Goal: Check status: Check status

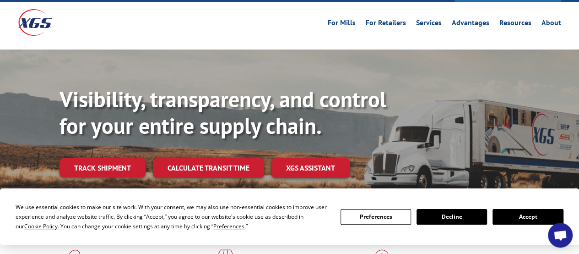
scroll to position [137, 0]
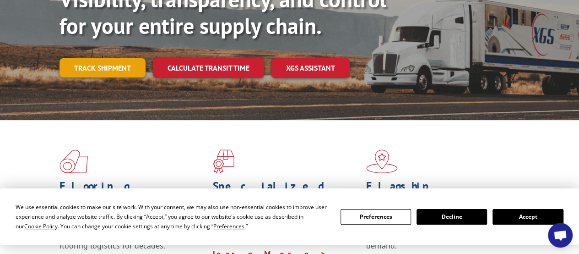
click at [93, 58] on link "Track shipment" at bounding box center [103, 67] width 86 height 19
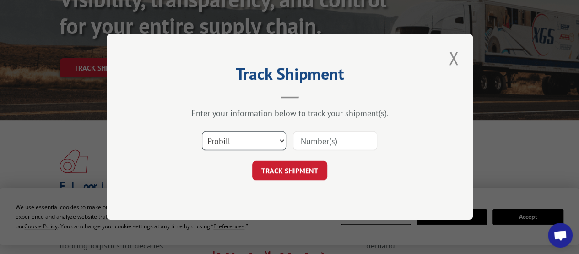
click at [233, 143] on select "Select category... Probill BOL PO" at bounding box center [244, 140] width 84 height 19
select select "bol"
click at [202, 131] on select "Select category... Probill BOL PO" at bounding box center [244, 140] width 84 height 19
click at [361, 144] on input at bounding box center [335, 140] width 84 height 19
paste input "134785316"
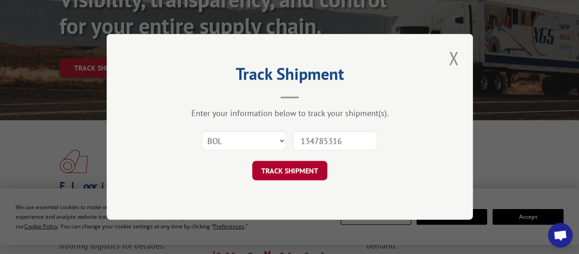
type input "134785316"
click at [296, 168] on button "TRACK SHIPMENT" at bounding box center [289, 170] width 75 height 19
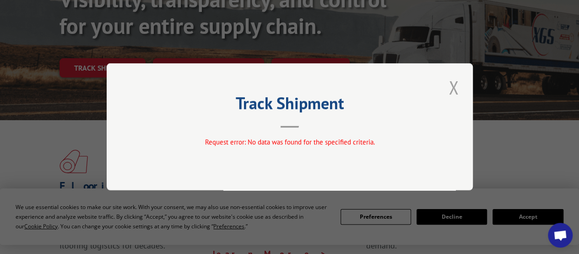
click at [453, 89] on button "Close modal" at bounding box center [454, 87] width 16 height 25
